Goal: Task Accomplishment & Management: Manage account settings

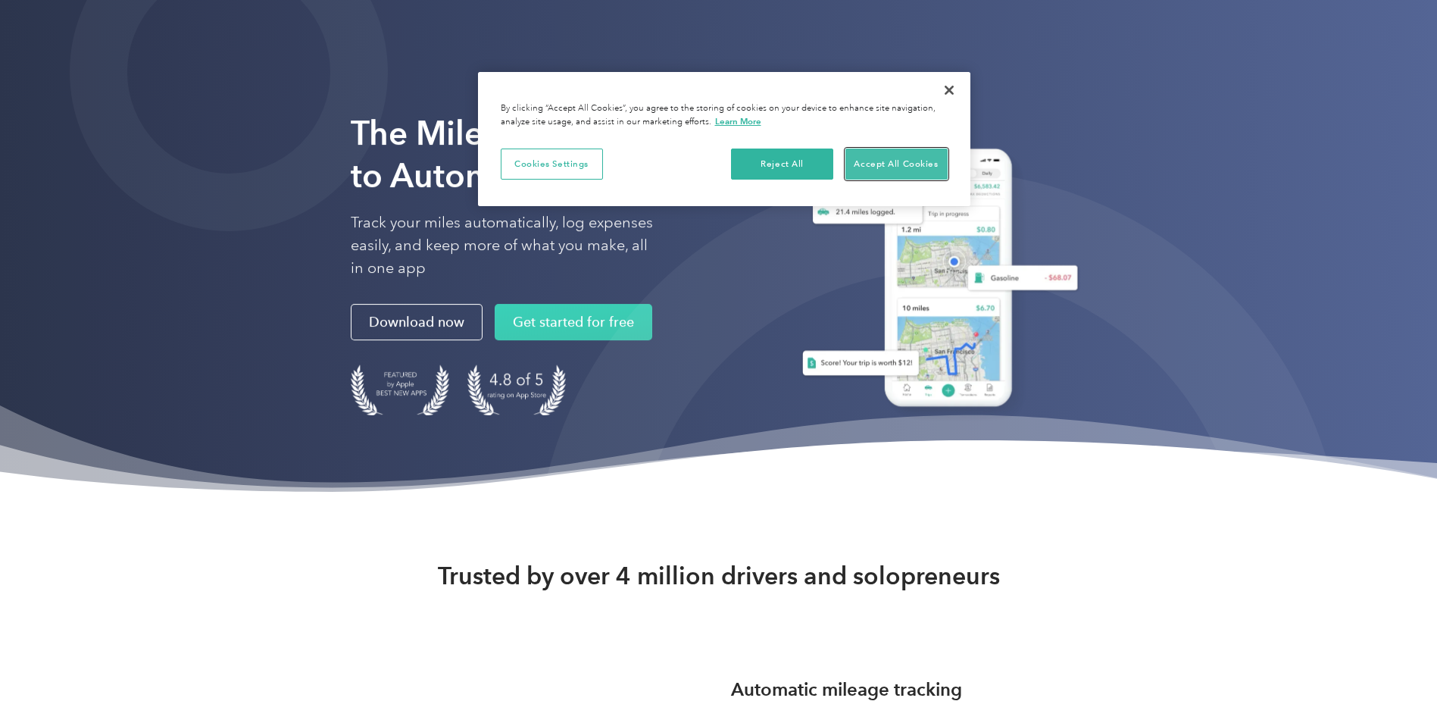
click at [896, 168] on button "Accept All Cookies" at bounding box center [896, 164] width 102 height 32
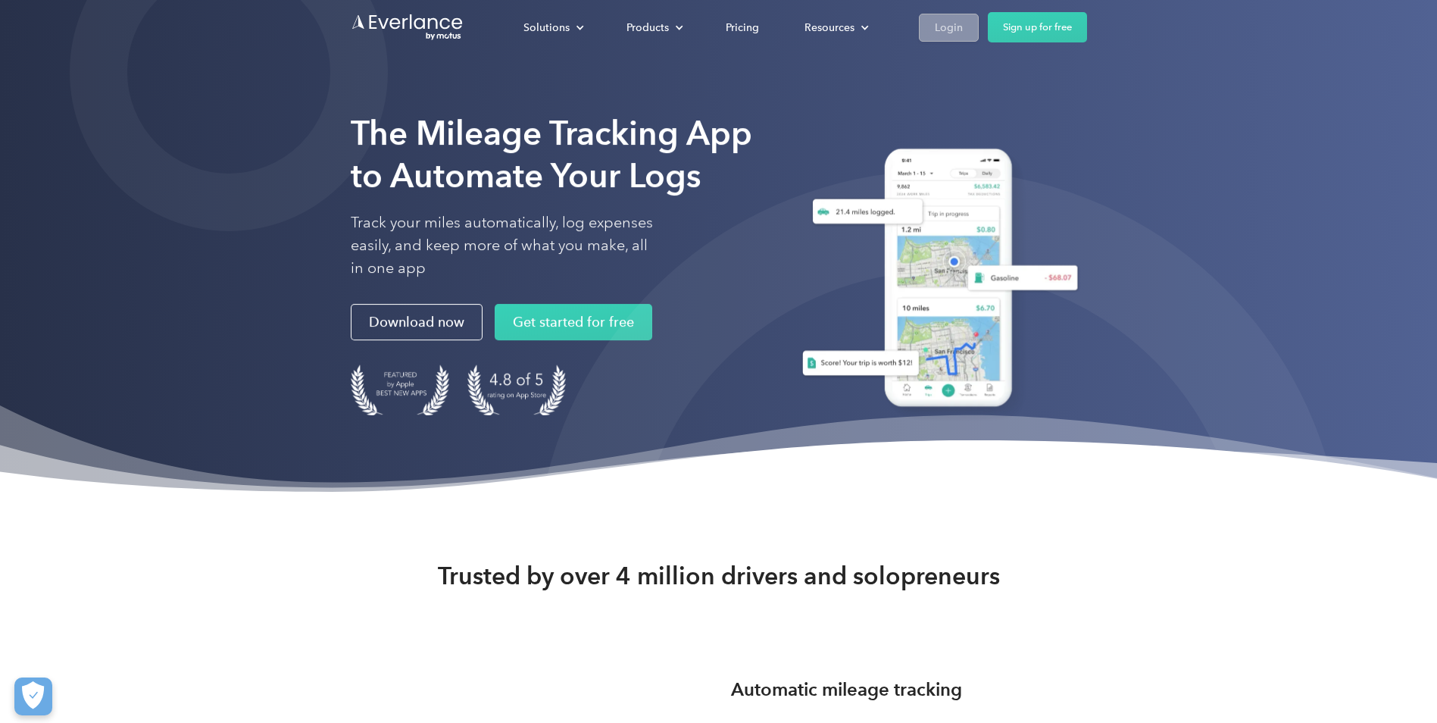
click at [960, 36] on div "Login" at bounding box center [949, 27] width 28 height 19
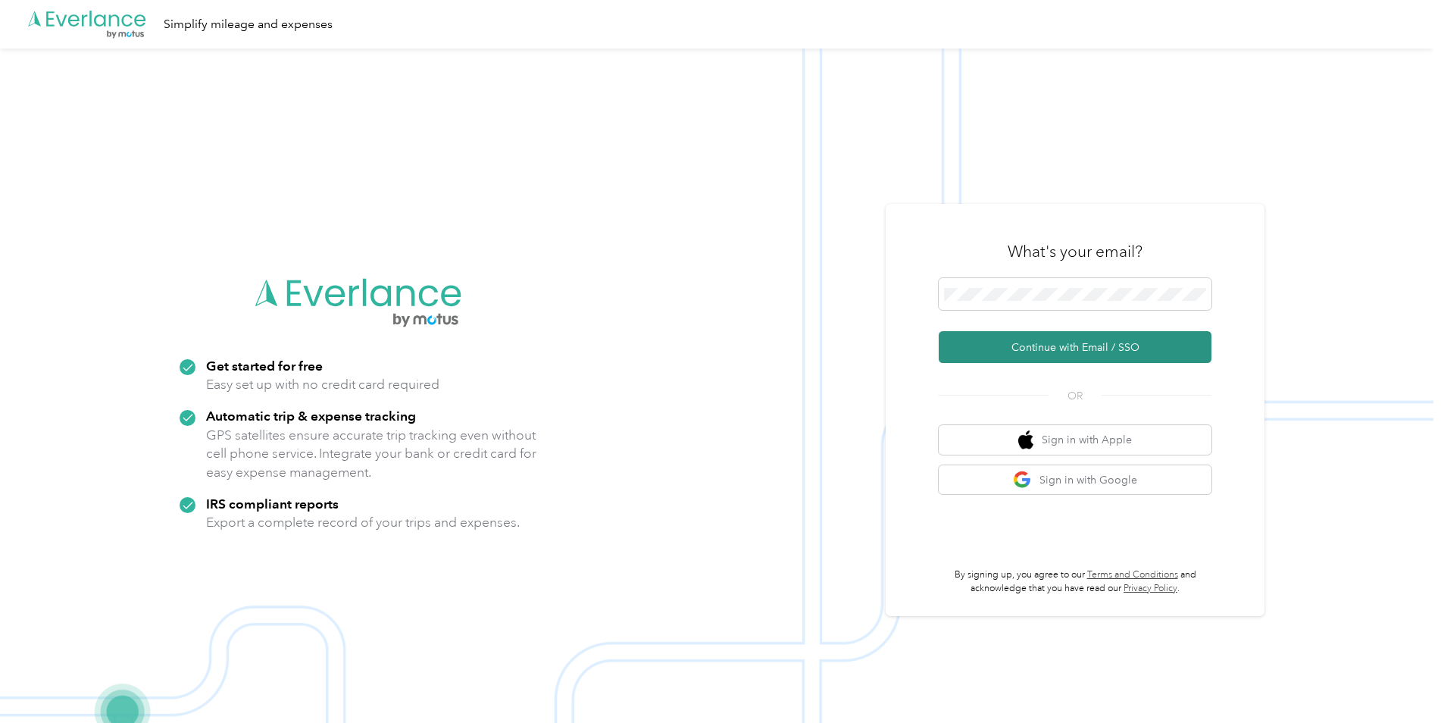
click at [1015, 351] on button "Continue with Email / SSO" at bounding box center [1074, 347] width 273 height 32
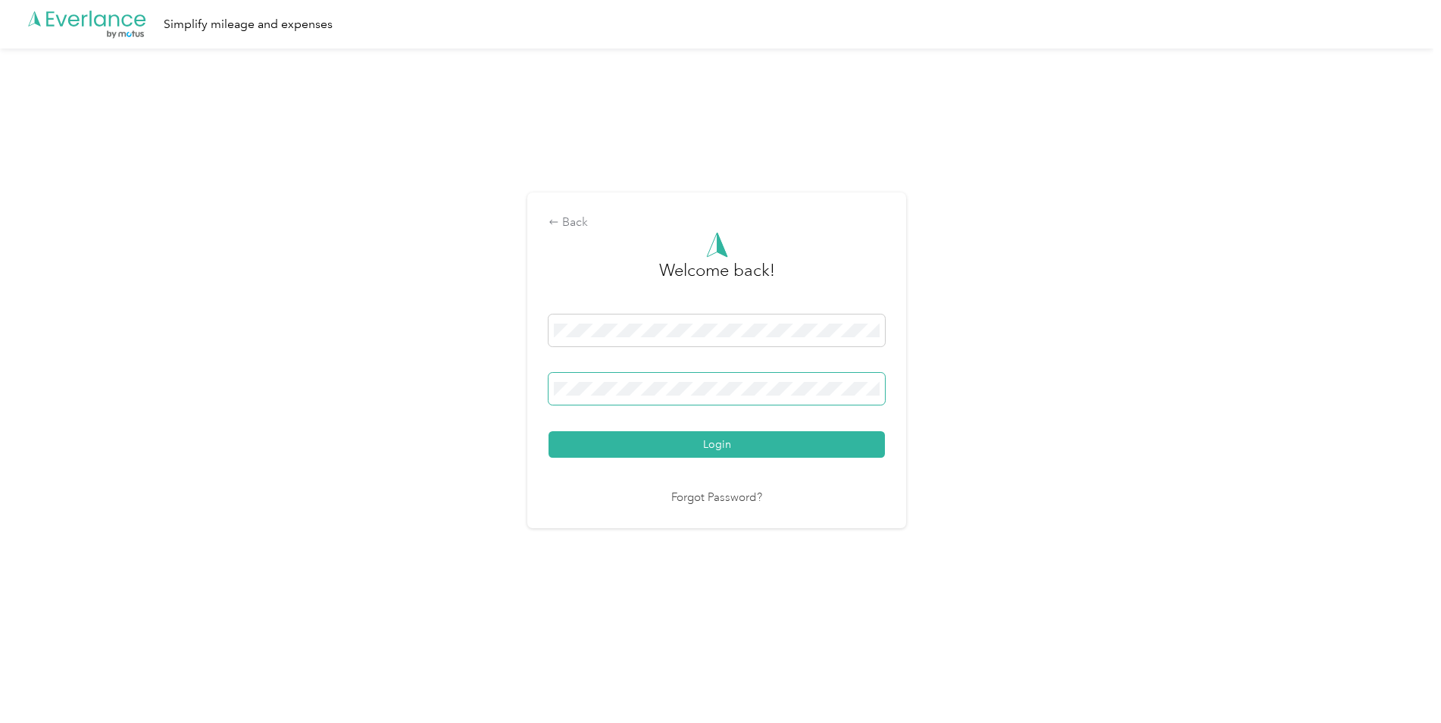
click at [548, 431] on button "Login" at bounding box center [716, 444] width 336 height 27
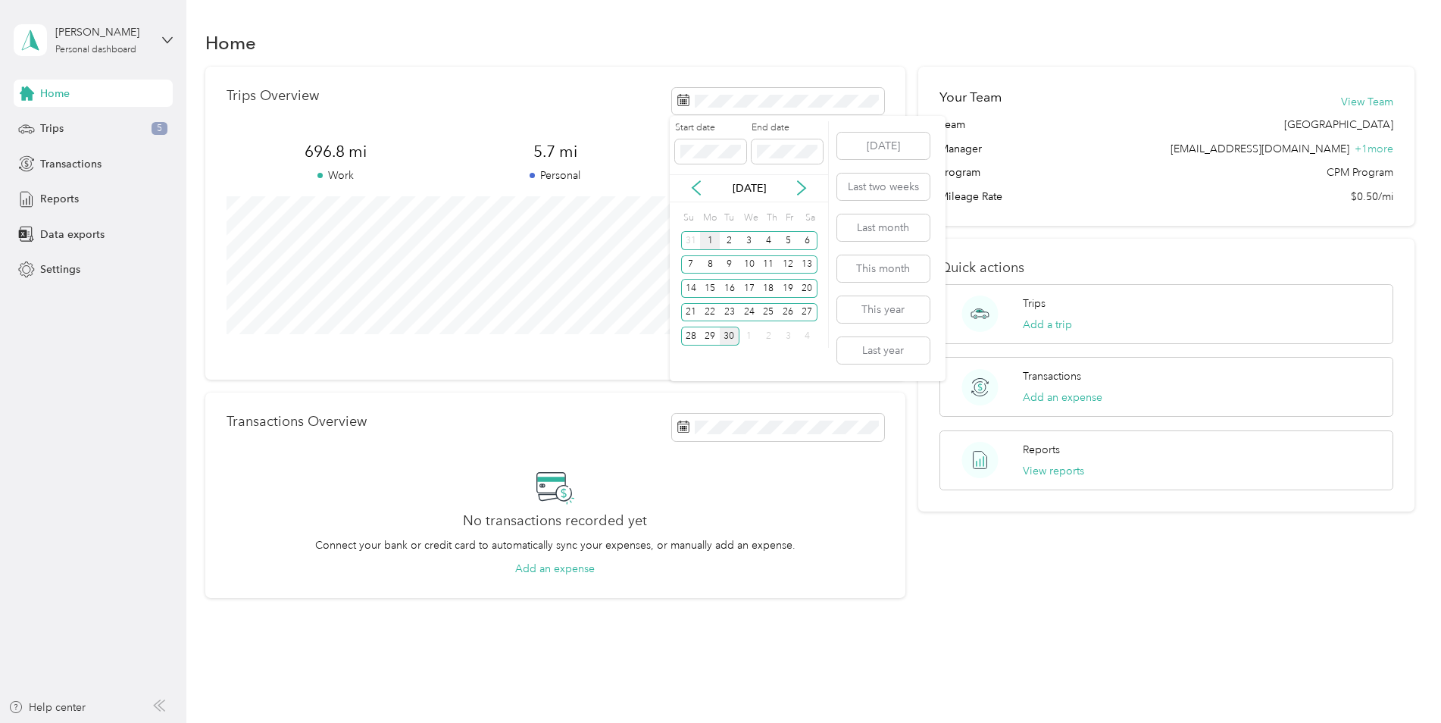
click at [710, 243] on div "1" at bounding box center [710, 240] width 20 height 19
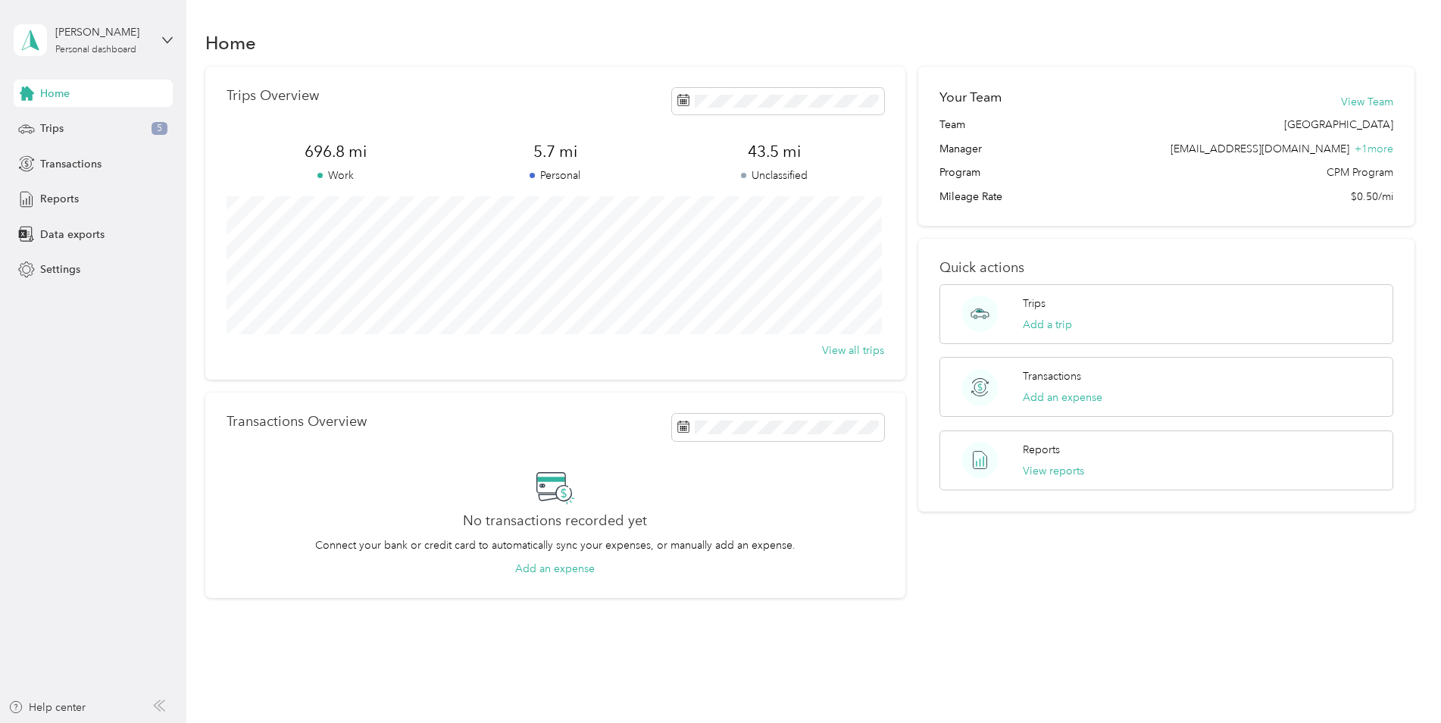
click at [459, 111] on div "Trips Overview" at bounding box center [554, 101] width 657 height 27
click at [888, 261] on button "This month" at bounding box center [883, 268] width 92 height 27
click at [1038, 473] on button "View reports" at bounding box center [1053, 471] width 61 height 16
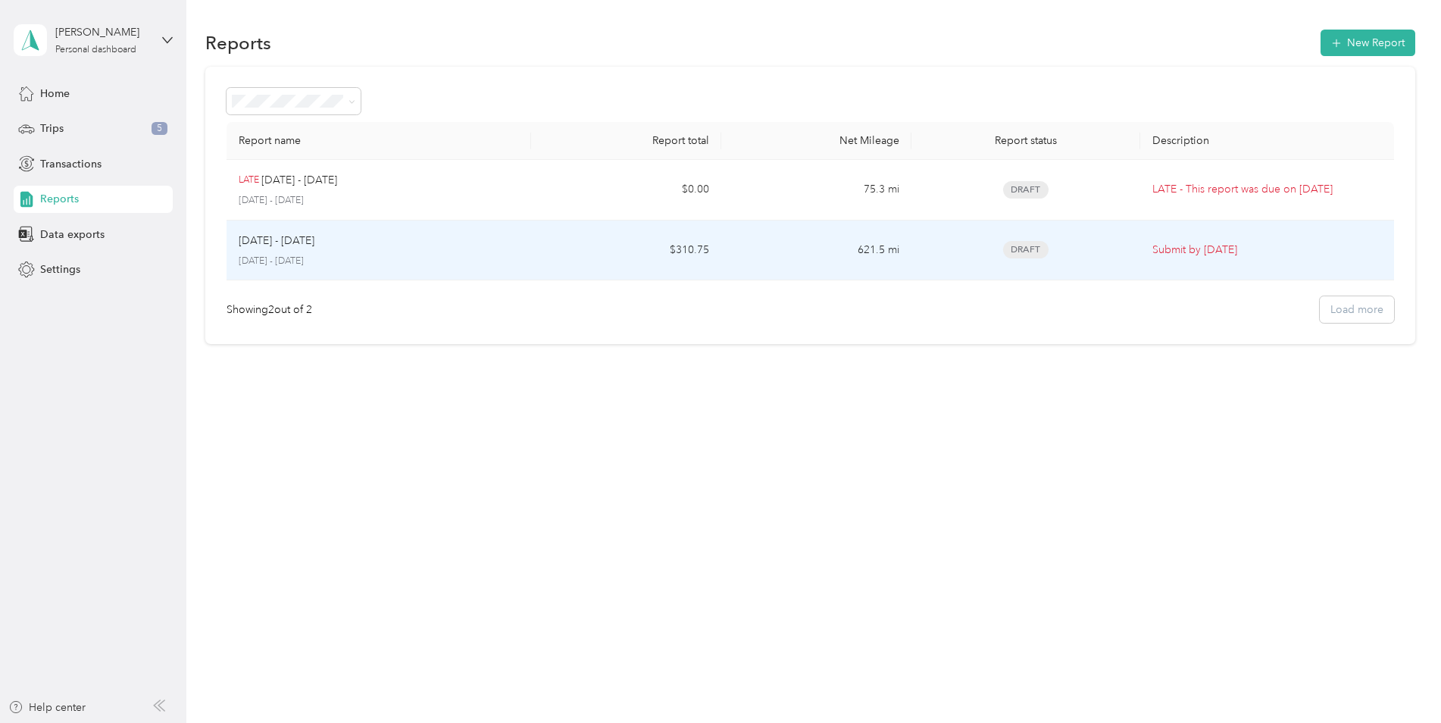
click at [1234, 248] on p "Submit by [DATE]" at bounding box center [1267, 250] width 230 height 17
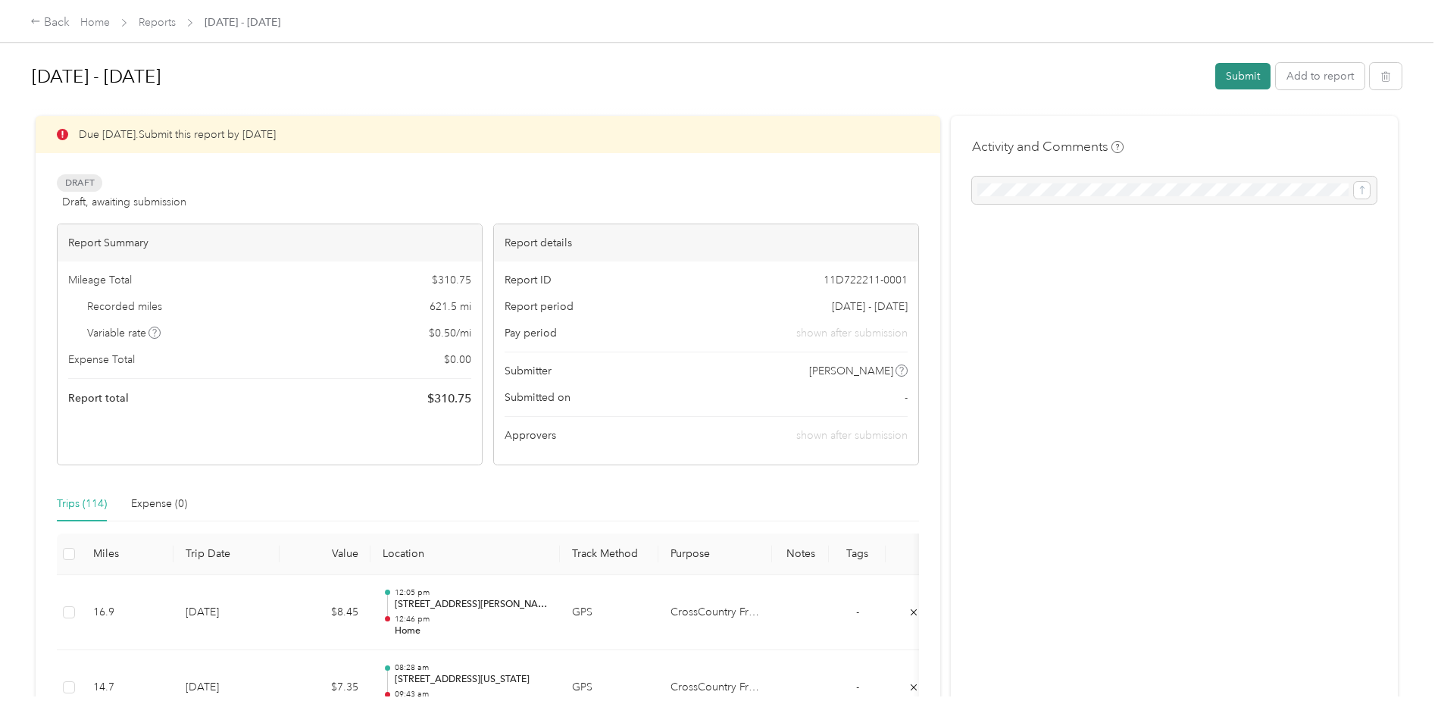
click at [1230, 73] on button "Submit" at bounding box center [1242, 76] width 55 height 27
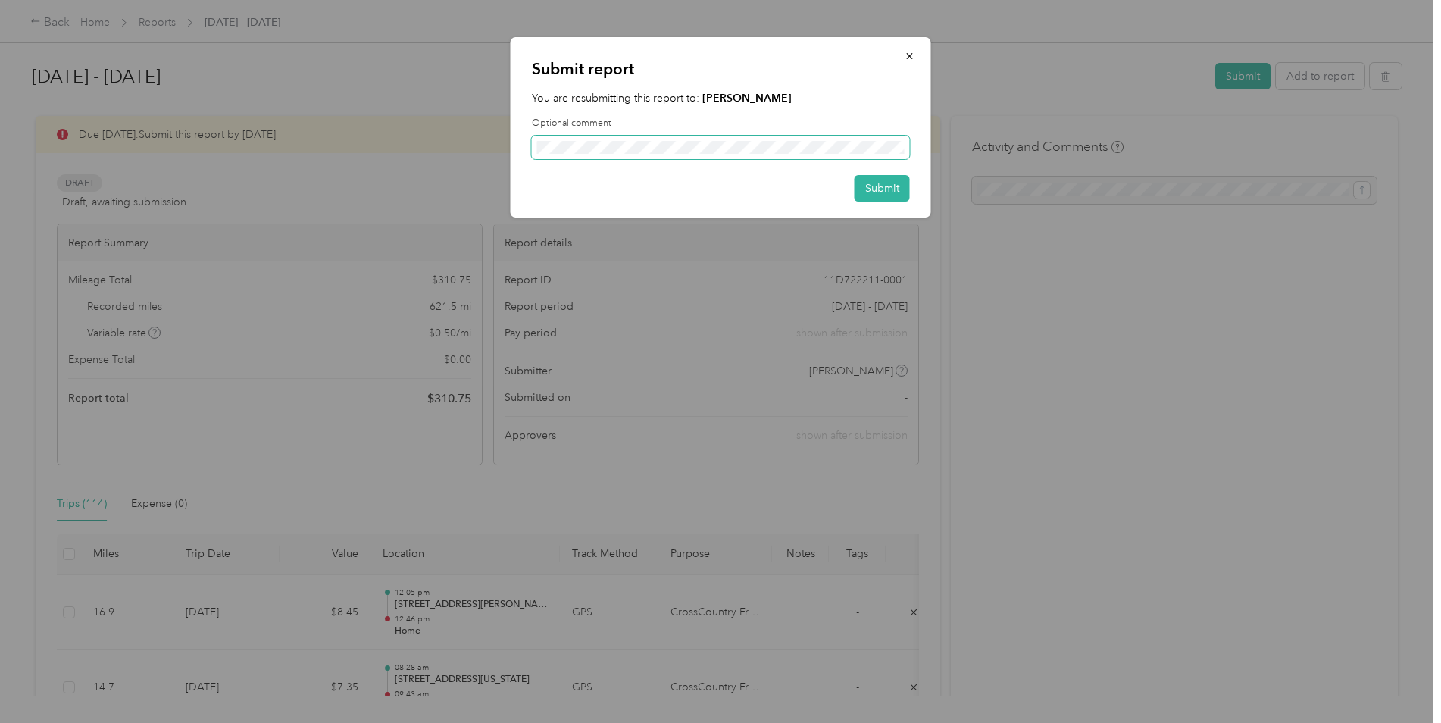
click at [729, 155] on span at bounding box center [721, 148] width 378 height 24
click at [879, 183] on button "Submit" at bounding box center [881, 188] width 55 height 27
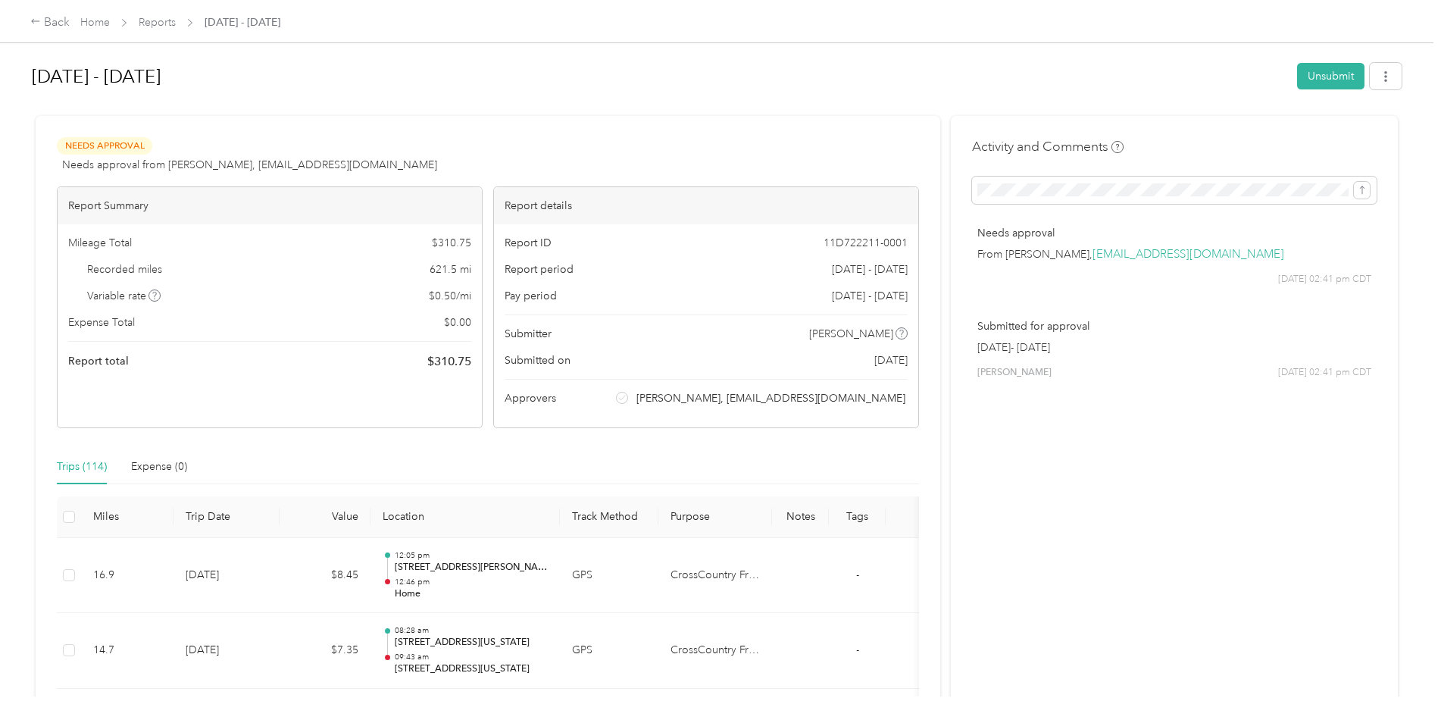
click at [599, 76] on h1 "[DATE] - [DATE]" at bounding box center [659, 76] width 1254 height 36
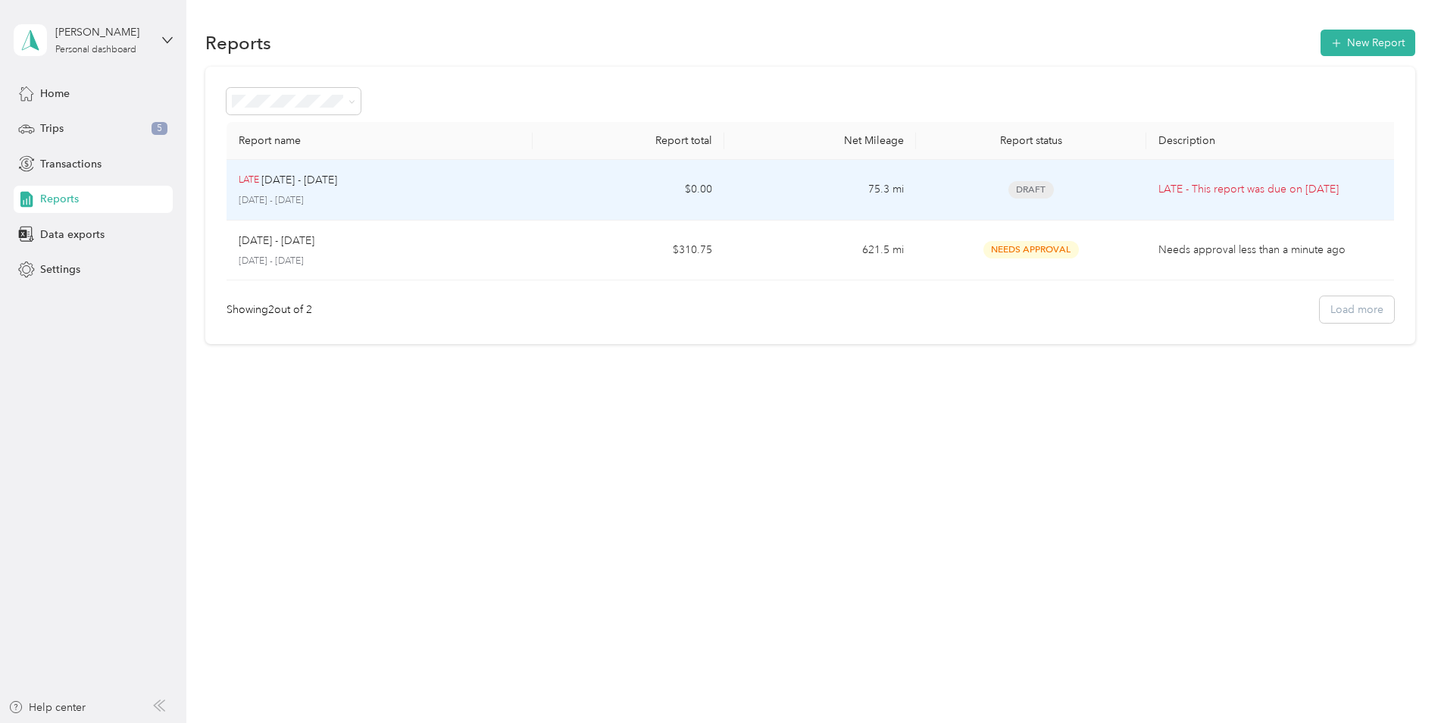
click at [361, 192] on div "LATE [DATE] - [DATE] [DATE] - [DATE]" at bounding box center [380, 190] width 283 height 36
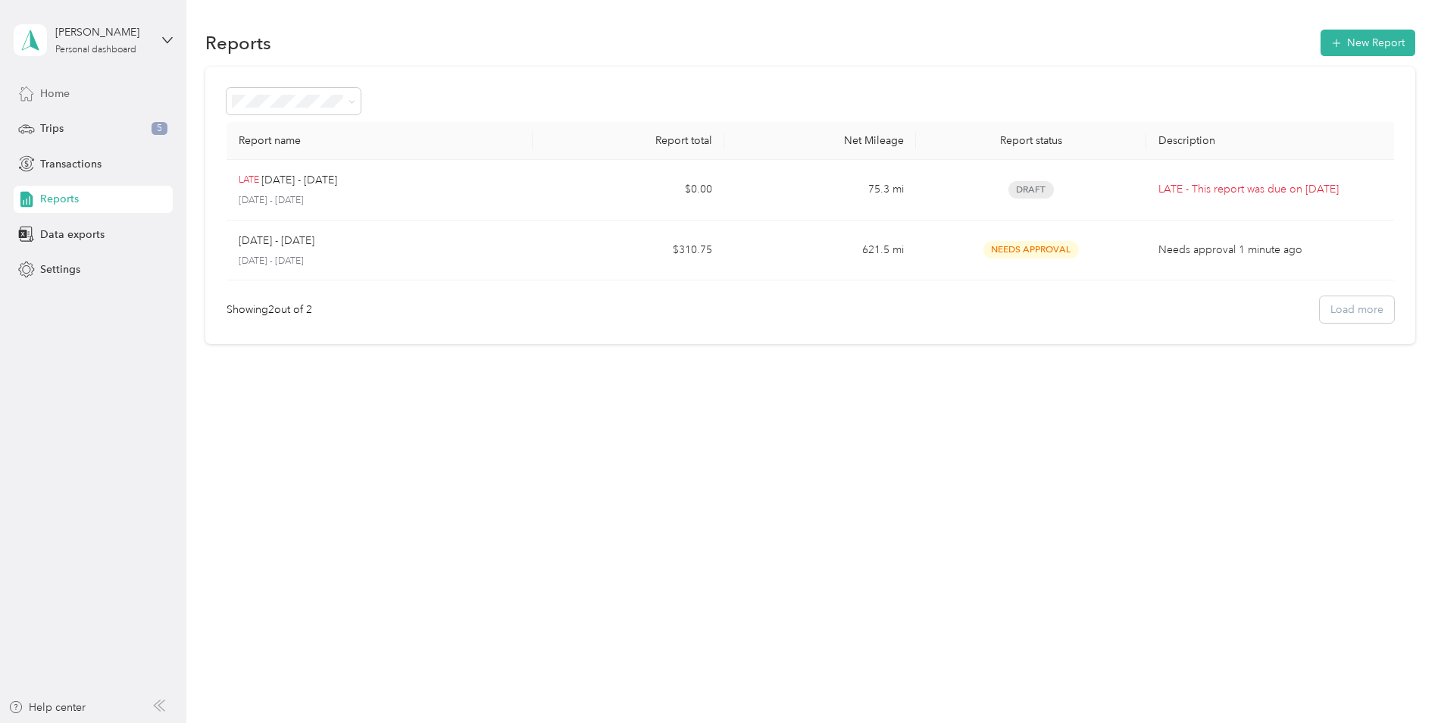
click at [73, 101] on div "Home" at bounding box center [93, 93] width 159 height 27
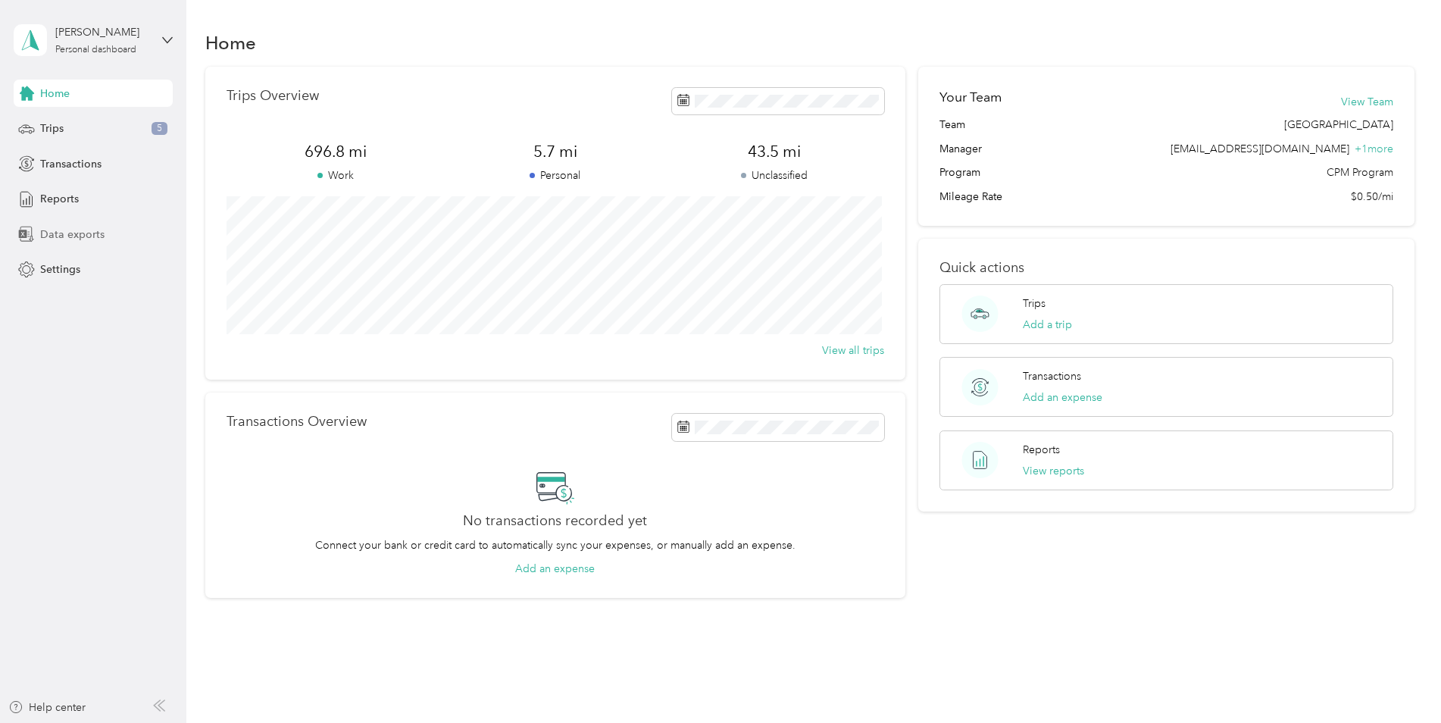
click at [80, 237] on span "Data exports" at bounding box center [72, 234] width 64 height 16
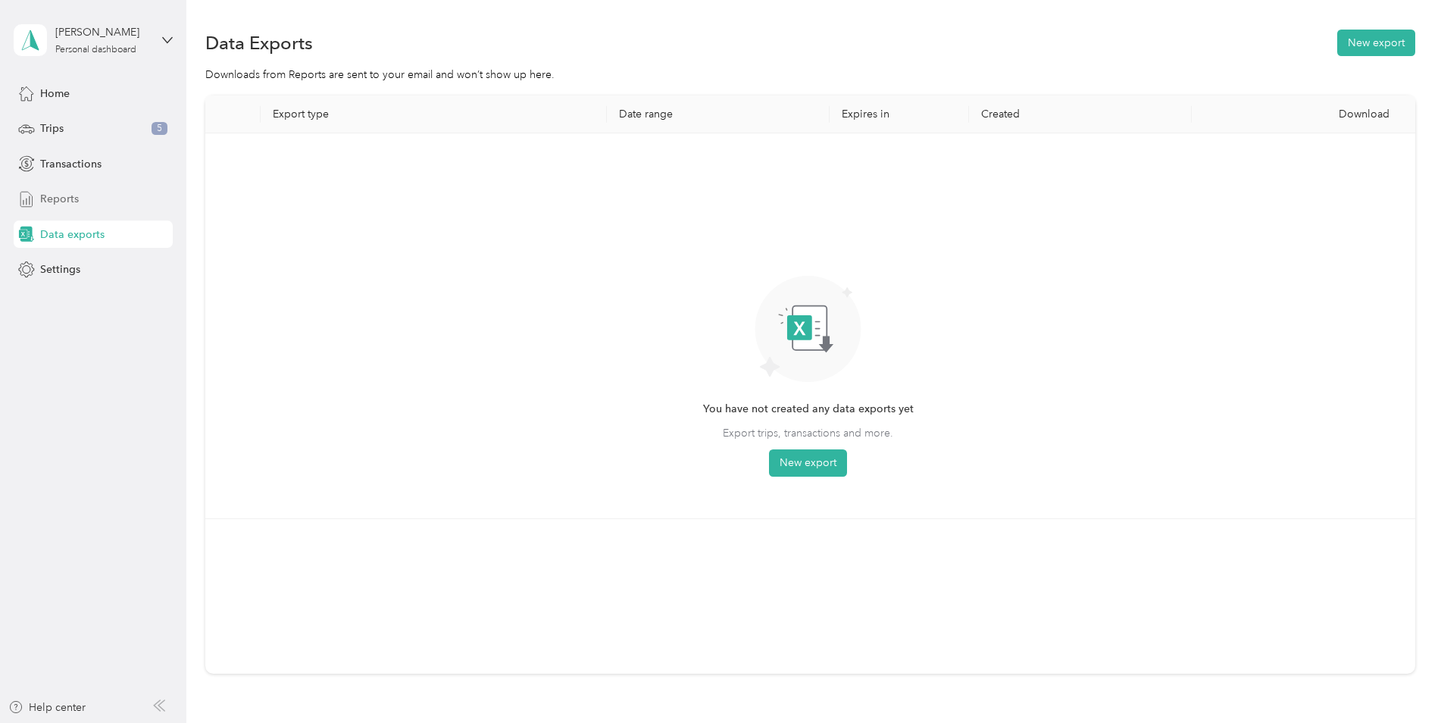
click at [80, 200] on div "Reports" at bounding box center [93, 199] width 159 height 27
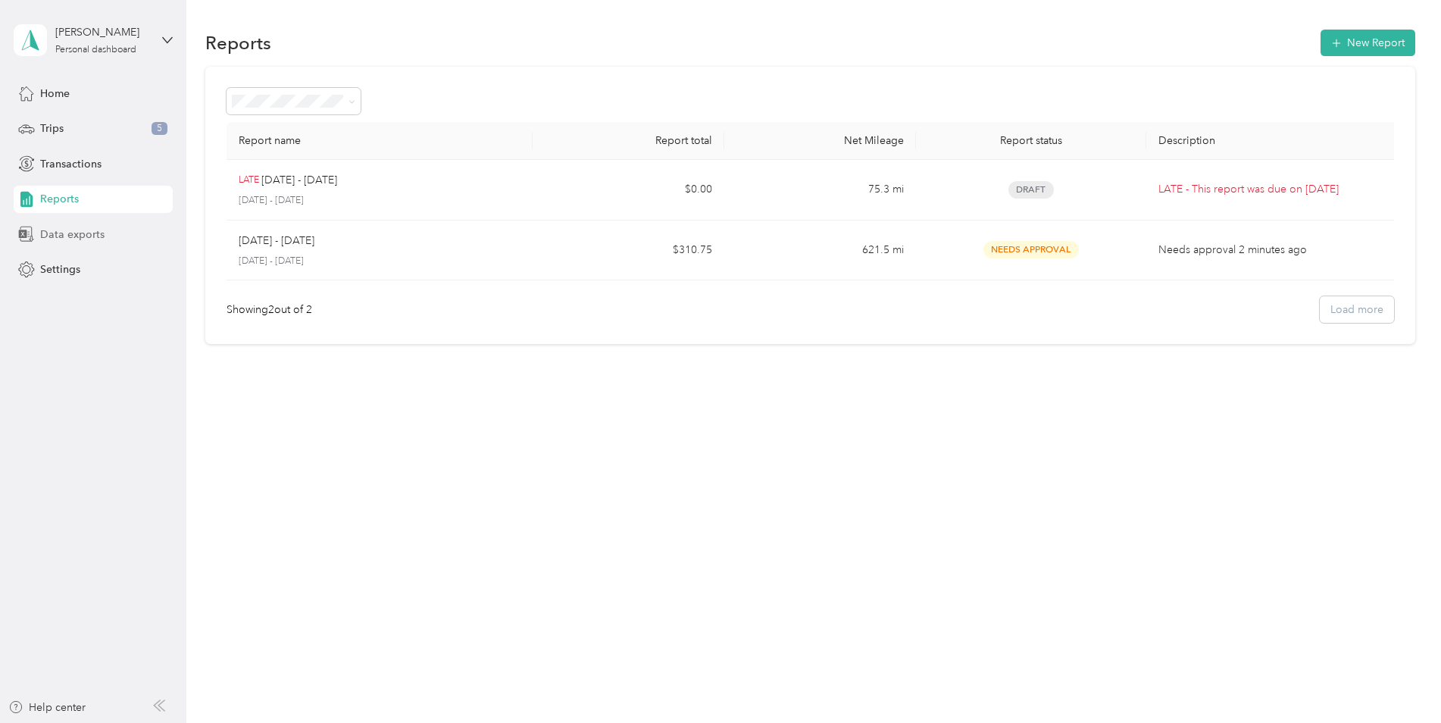
click at [73, 235] on span "Data exports" at bounding box center [72, 234] width 64 height 16
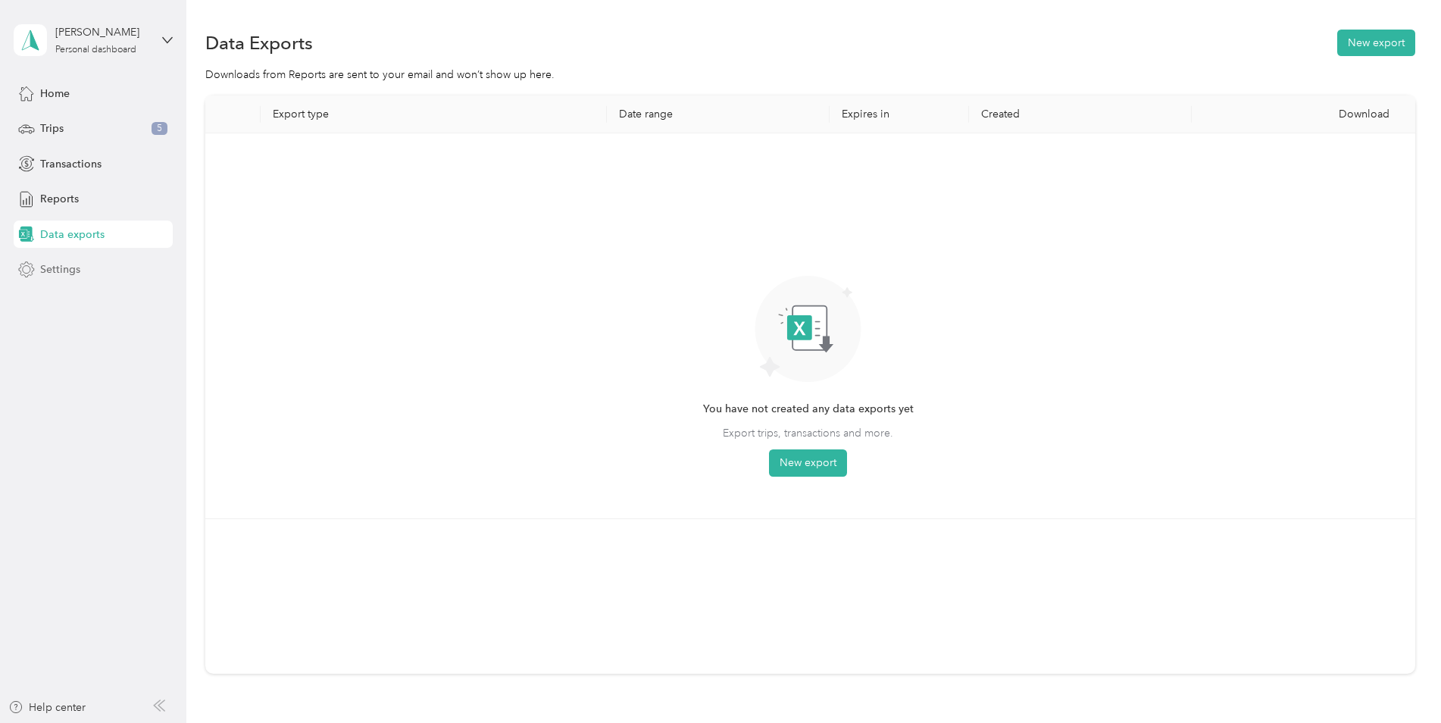
click at [60, 270] on span "Settings" at bounding box center [60, 269] width 40 height 16
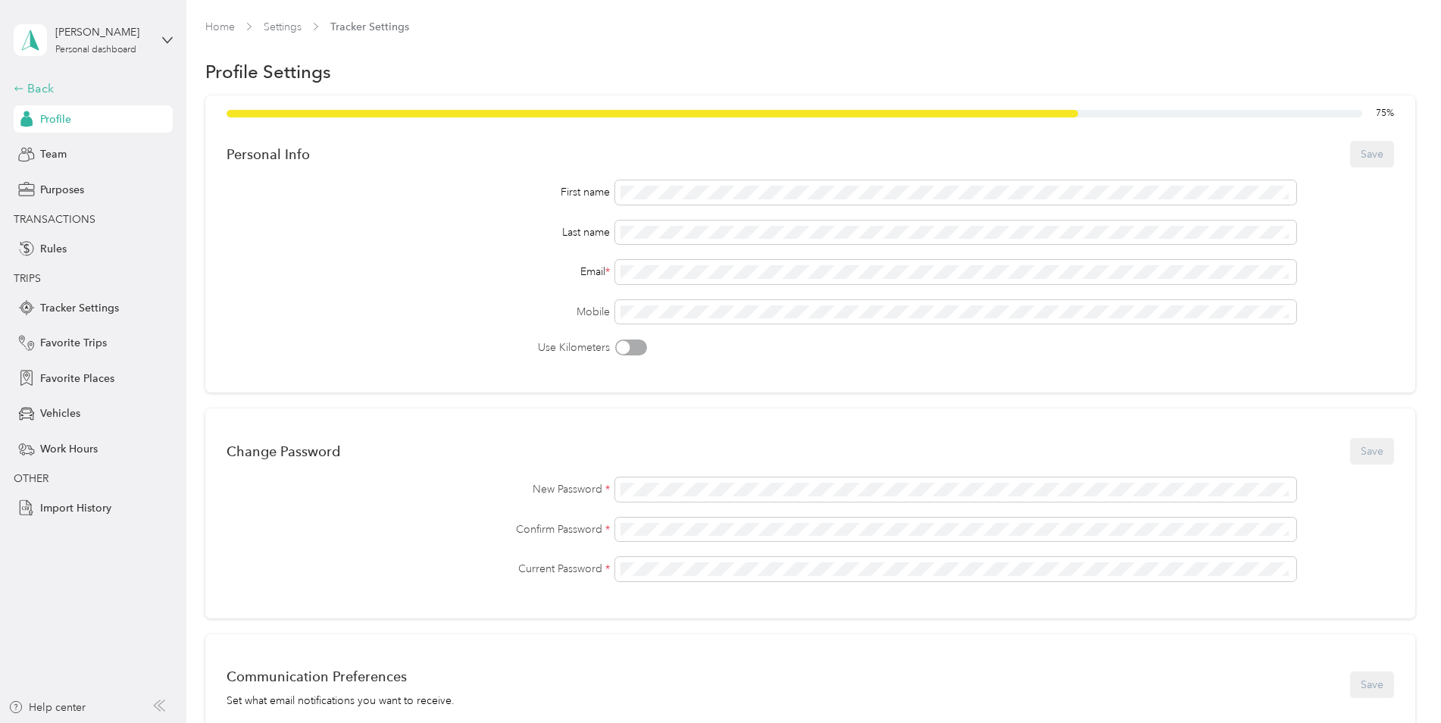
click at [31, 90] on div "Back" at bounding box center [89, 89] width 151 height 18
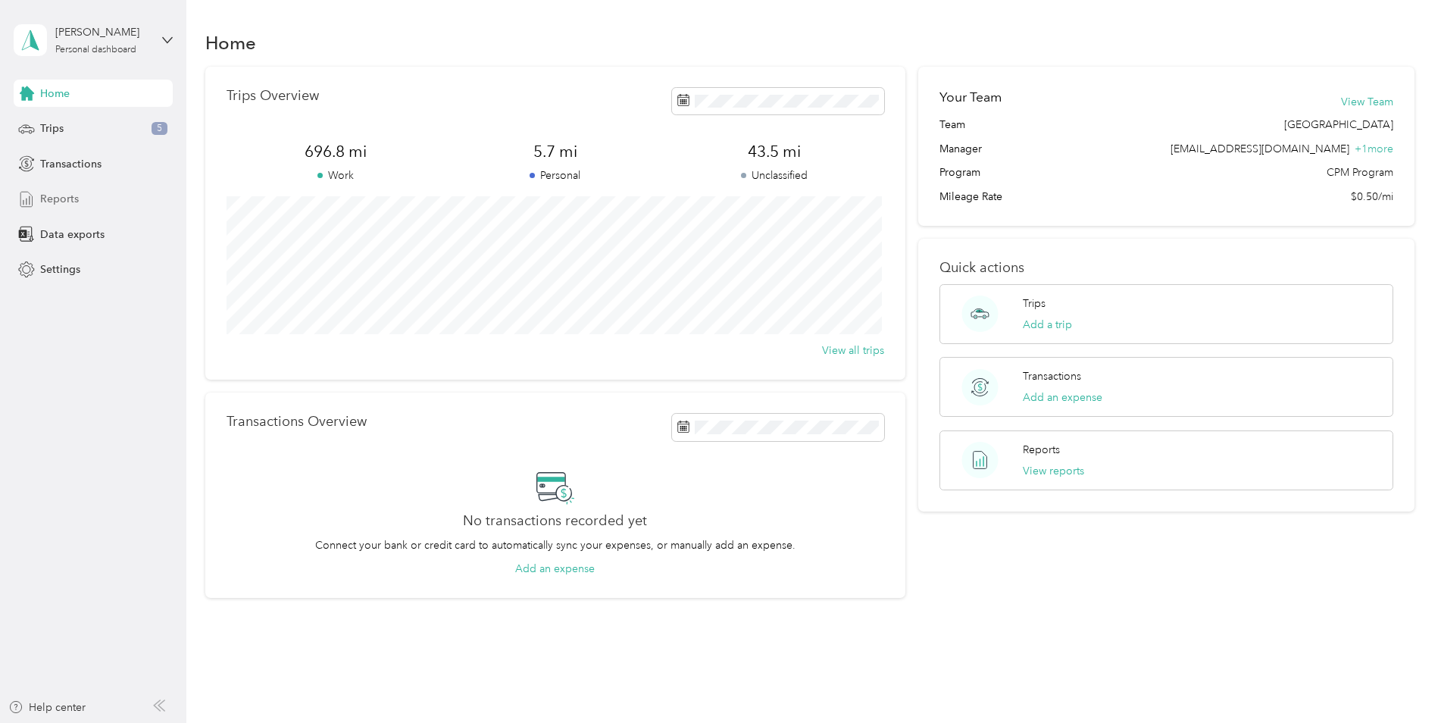
click at [51, 201] on span "Reports" at bounding box center [59, 199] width 39 height 16
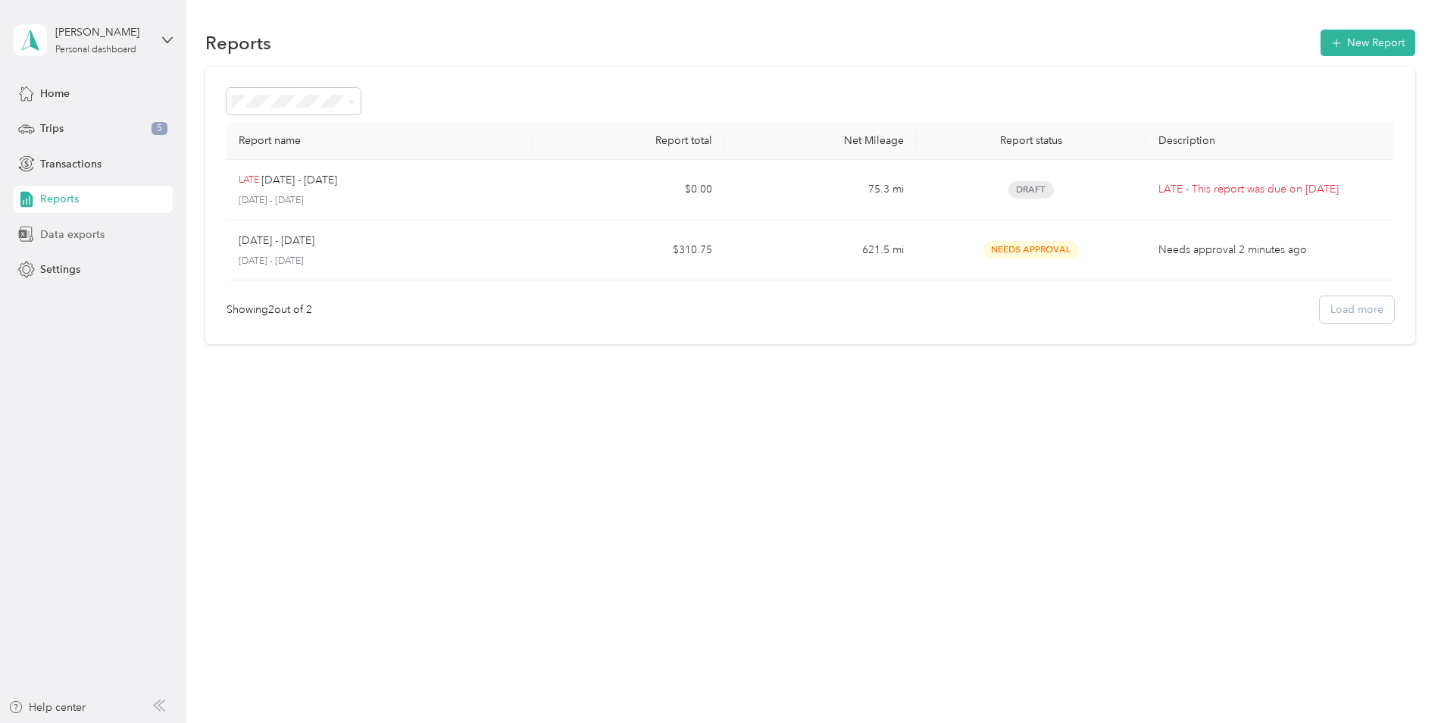
click at [75, 233] on span "Data exports" at bounding box center [72, 234] width 64 height 16
